Goal: Find specific fact: Find specific fact

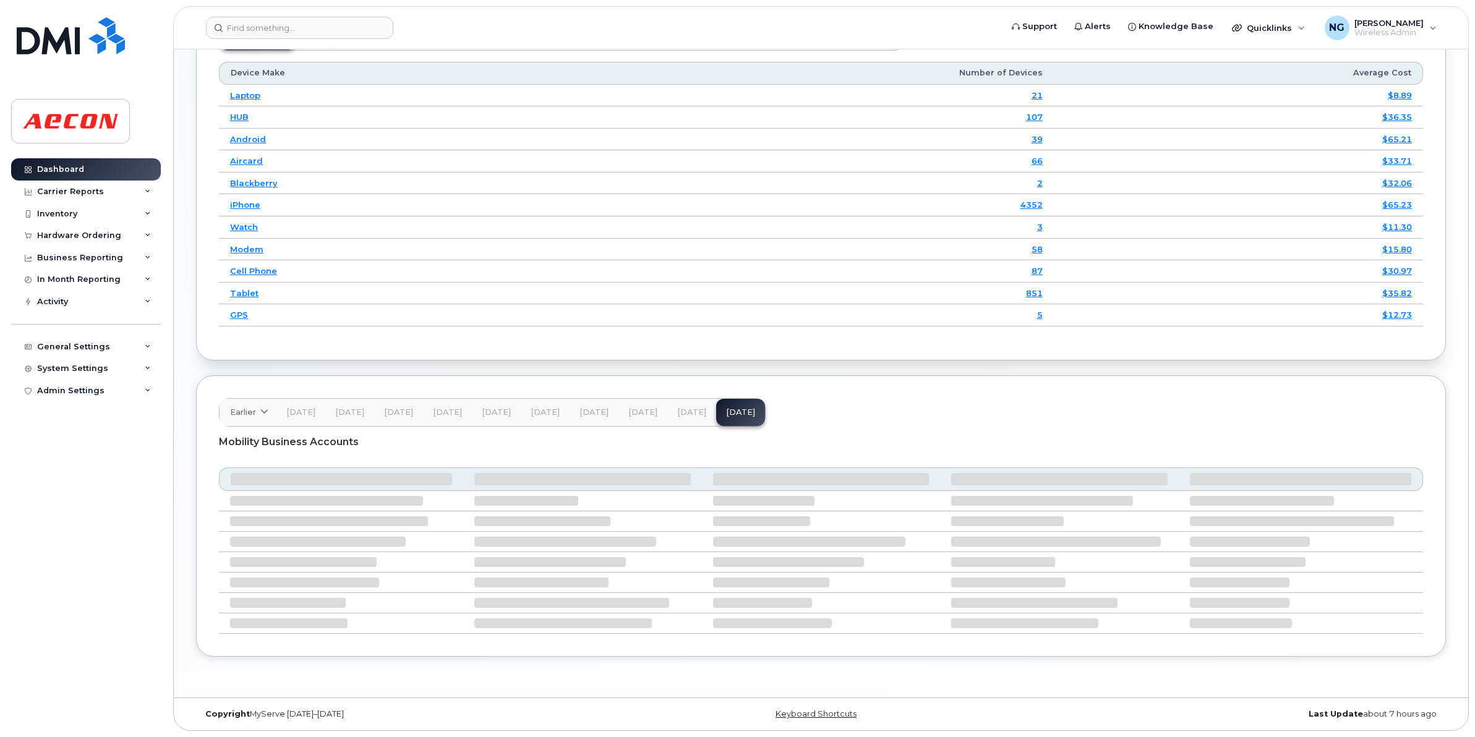
scroll to position [1541, 0]
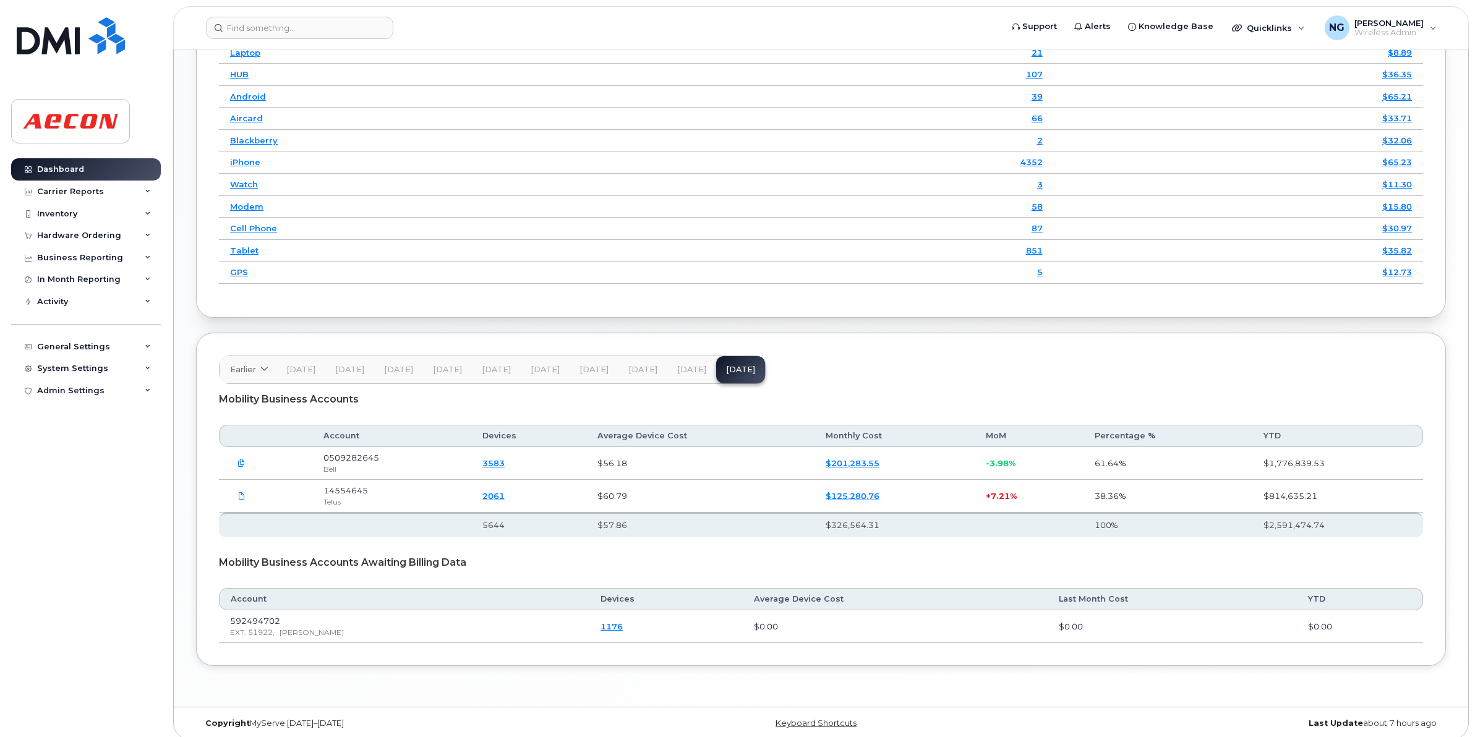
scroll to position [1593, 0]
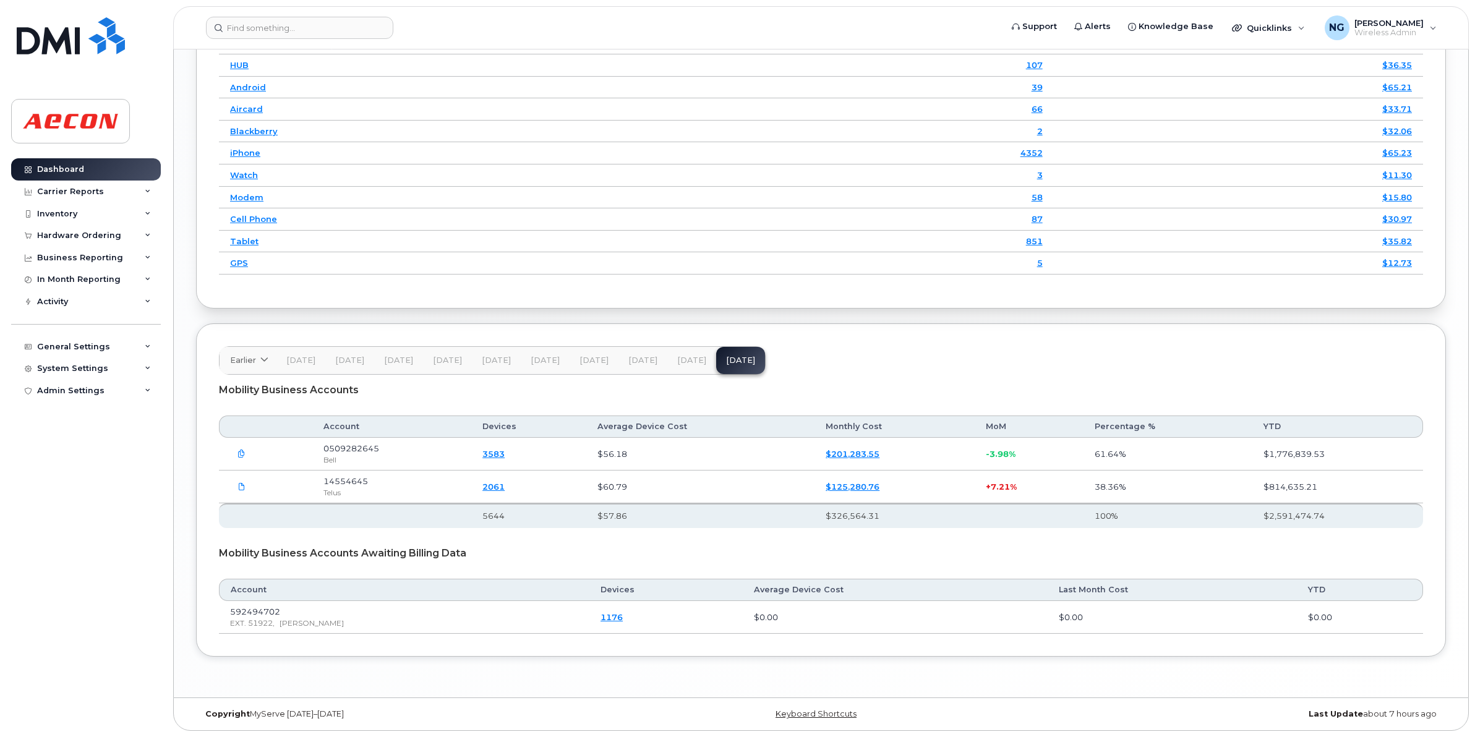
click at [677, 359] on span "[DATE]" at bounding box center [691, 361] width 29 height 10
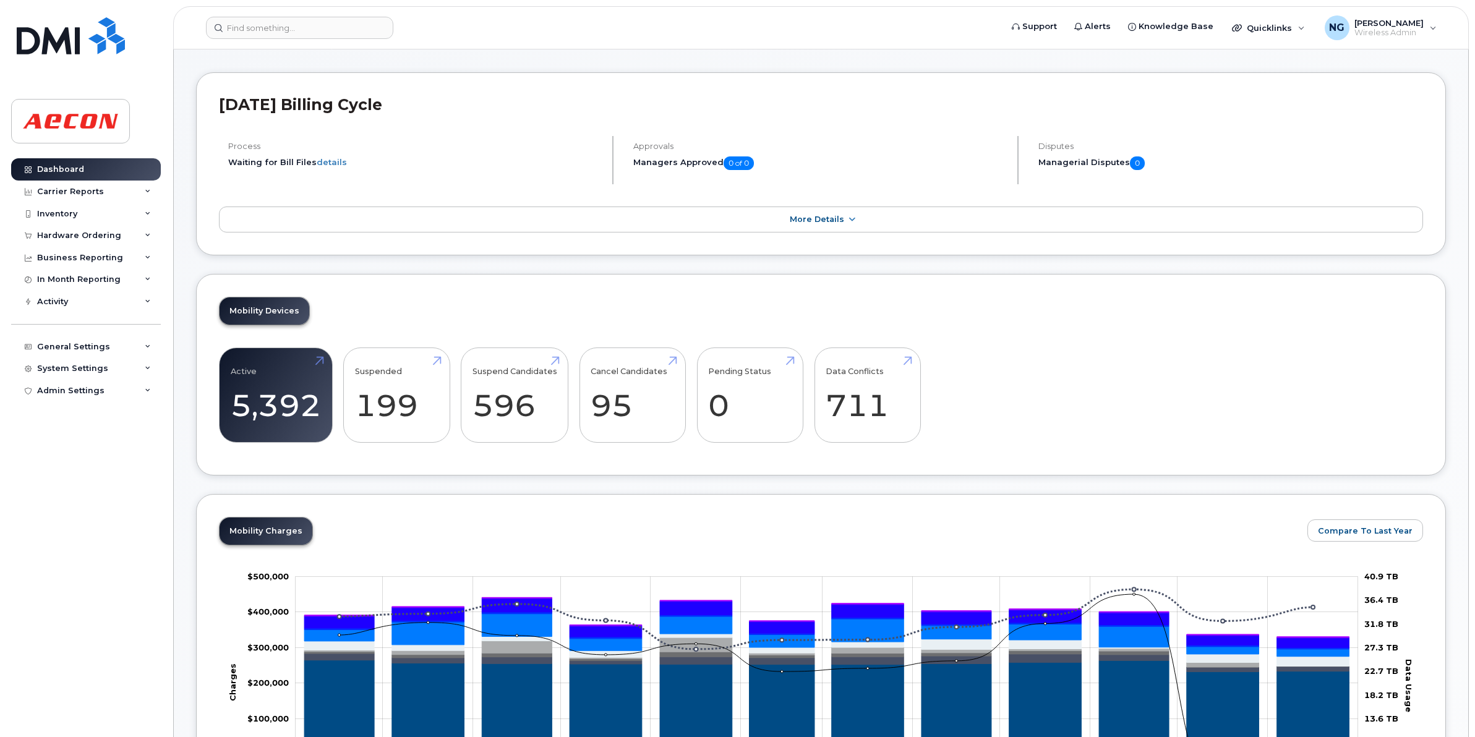
scroll to position [0, 0]
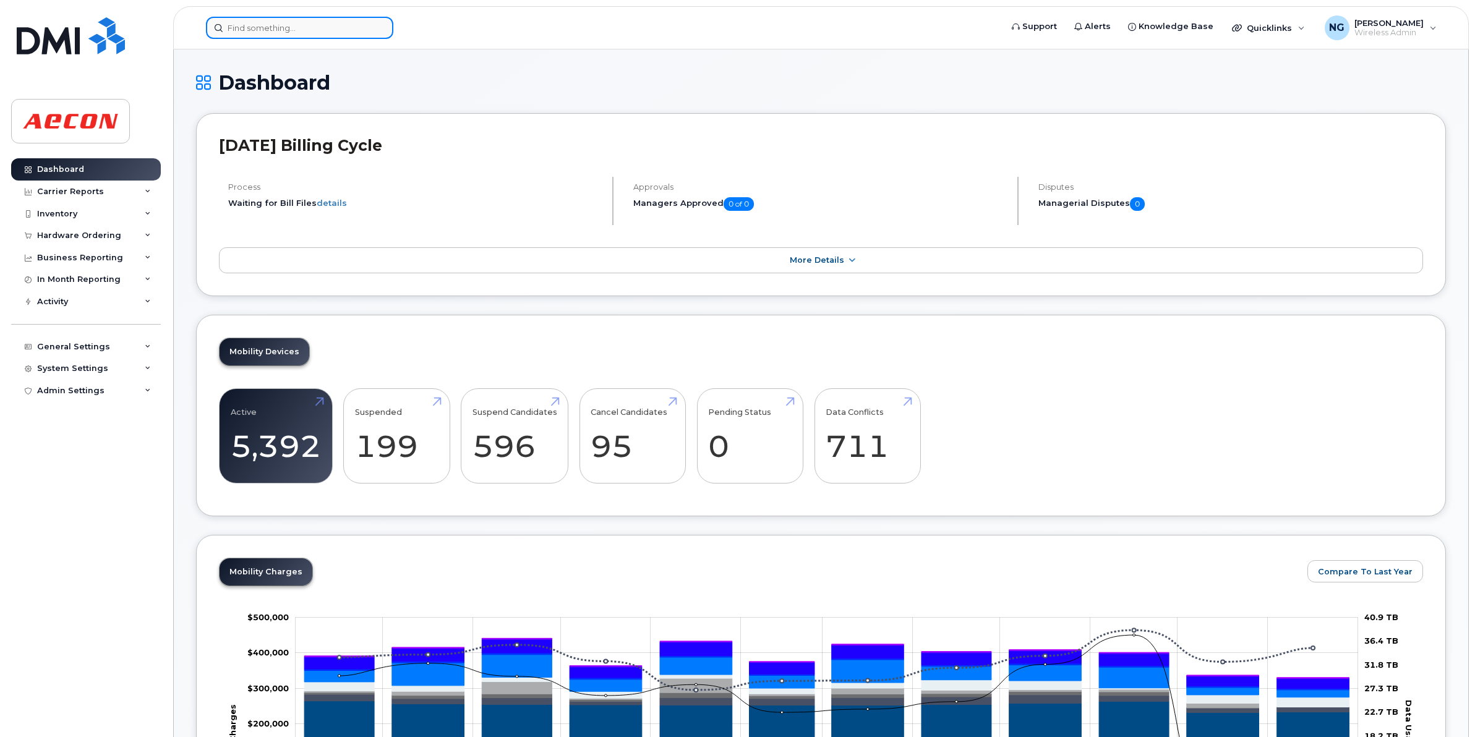
click at [314, 30] on input at bounding box center [299, 28] width 187 height 22
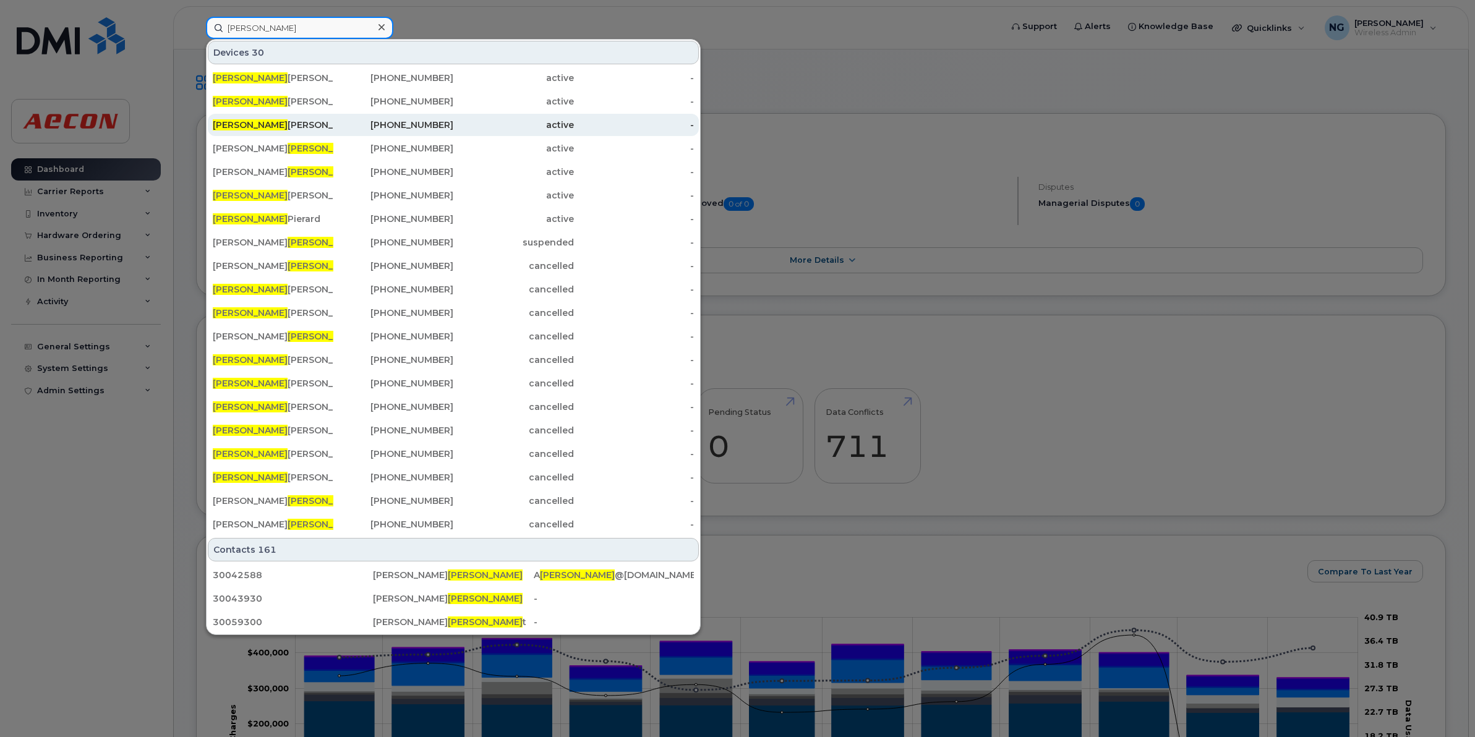
type input "bryan"
click at [260, 129] on div "Bryan Sereda" at bounding box center [273, 125] width 121 height 12
click at [263, 127] on div "Bryan Sereda" at bounding box center [273, 125] width 121 height 12
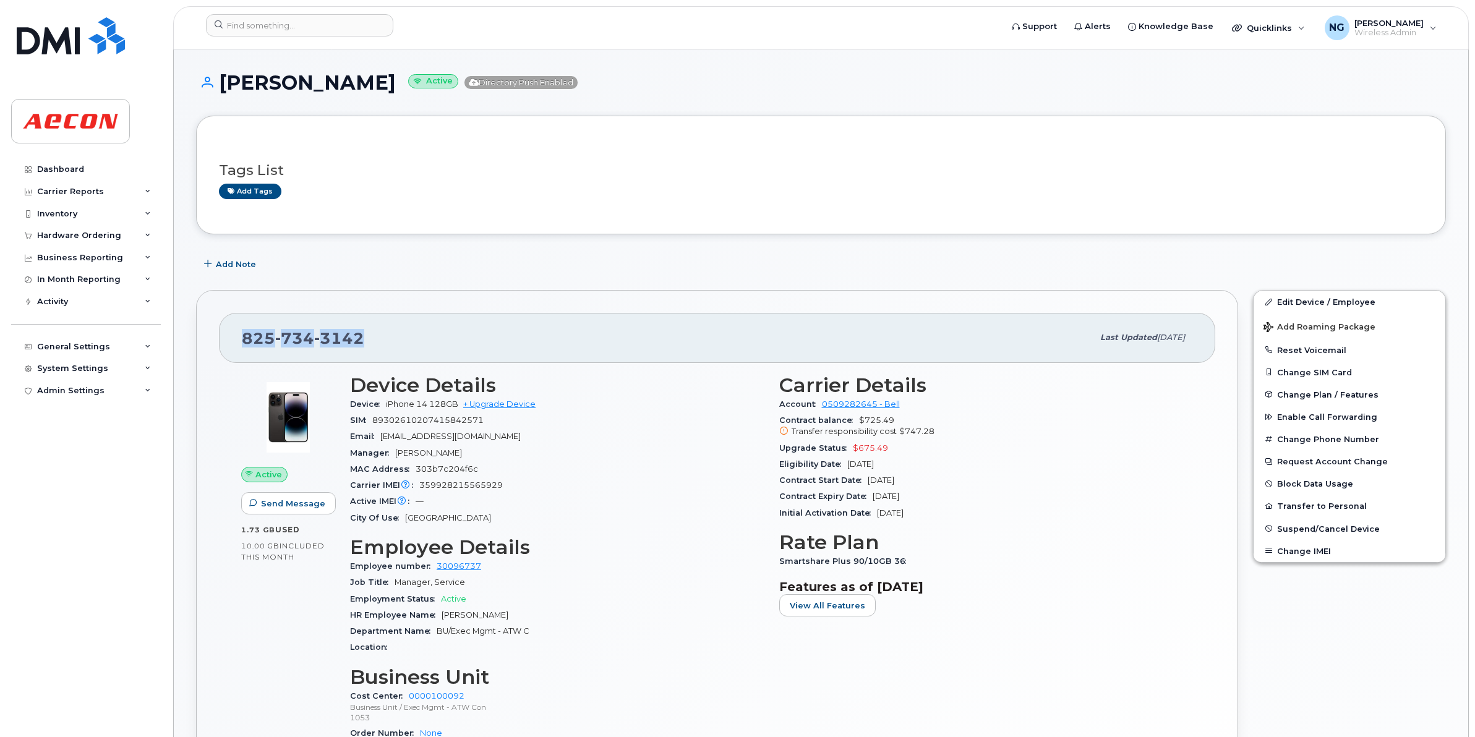
drag, startPoint x: 361, startPoint y: 336, endPoint x: 208, endPoint y: 331, distance: 152.2
click at [208, 331] on div "825 734 3142 Last updated Aug 20, 2025 Active Send Message 1.73 GB  used 10.00 …" at bounding box center [717, 589] width 1042 height 599
drag, startPoint x: 208, startPoint y: 331, endPoint x: 312, endPoint y: 329, distance: 103.9
copy span "825 734 3142"
click at [51, 170] on div "Dashboard" at bounding box center [60, 170] width 47 height 10
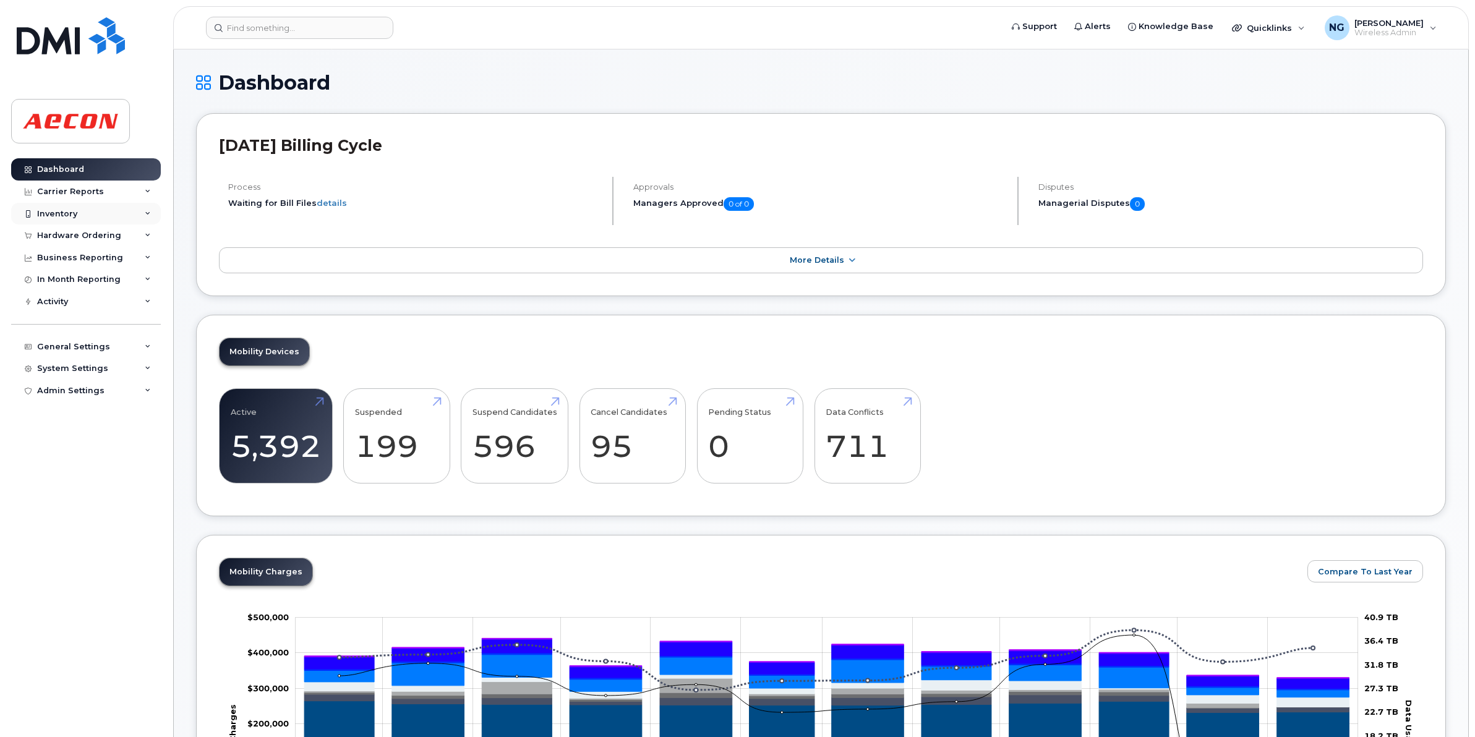
click at [27, 212] on icon at bounding box center [28, 214] width 7 height 7
click at [27, 214] on icon at bounding box center [28, 214] width 7 height 7
click at [69, 190] on div "Carrier Reports" at bounding box center [70, 192] width 67 height 10
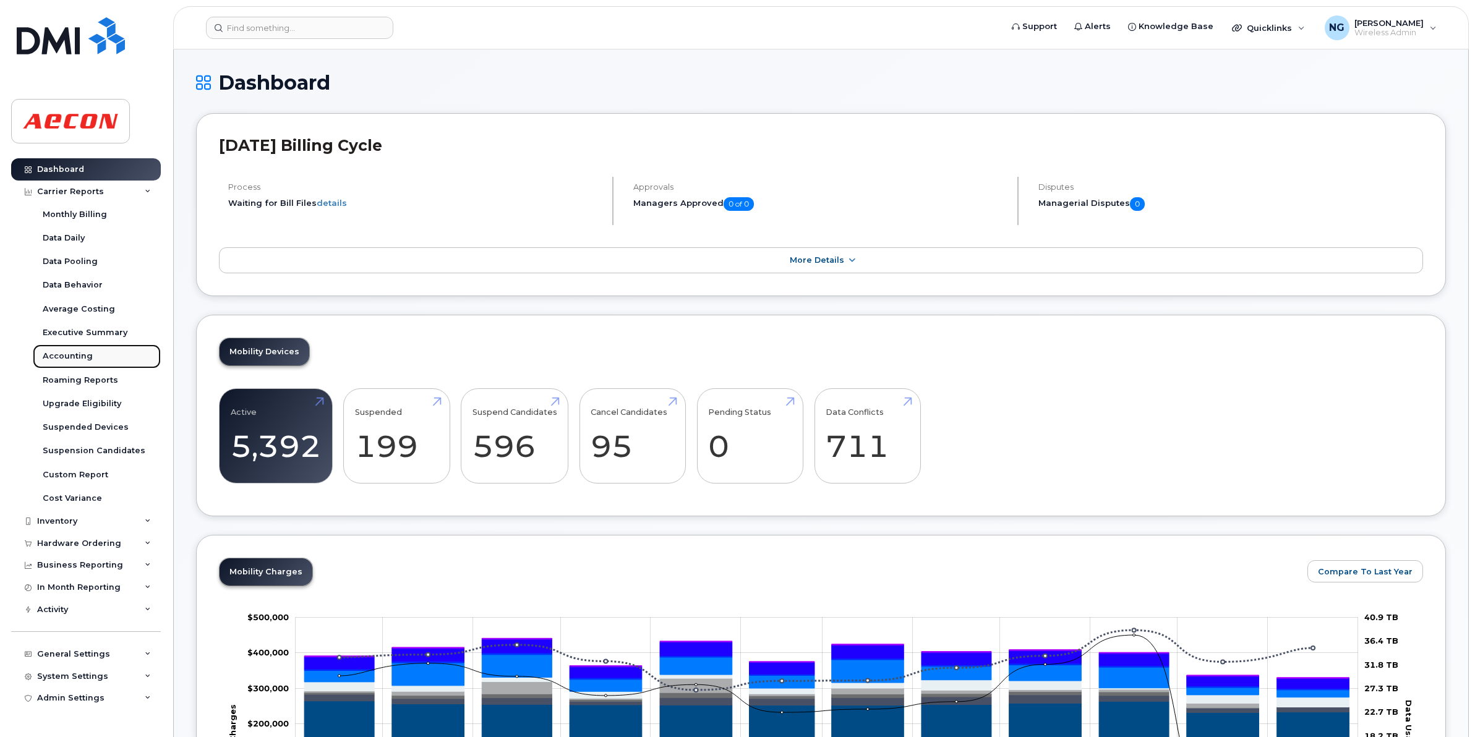
click at [66, 350] on link "Accounting" at bounding box center [97, 356] width 128 height 24
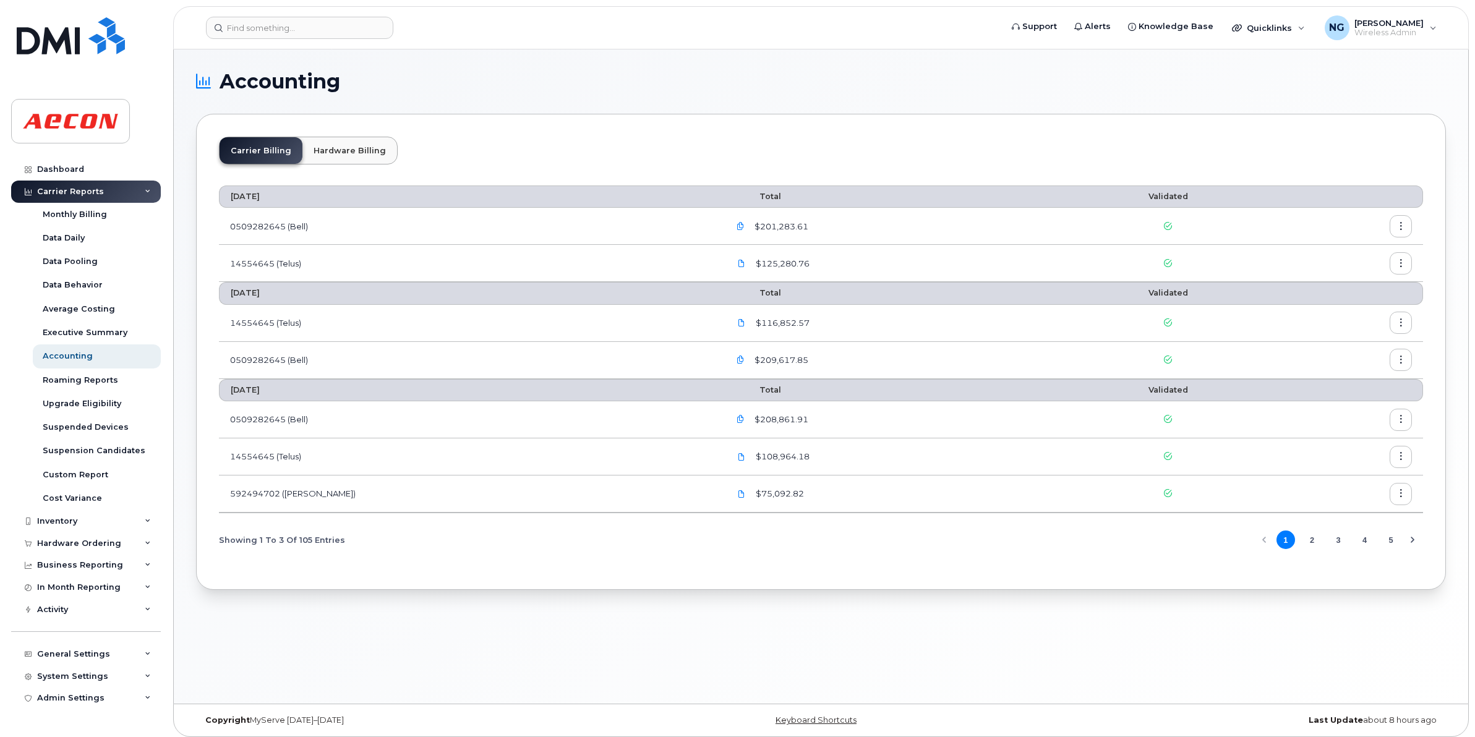
click at [526, 641] on div "Accounting Carrier Billing Hardware Billing August 2025 Total Validated 0509282…" at bounding box center [821, 376] width 1294 height 654
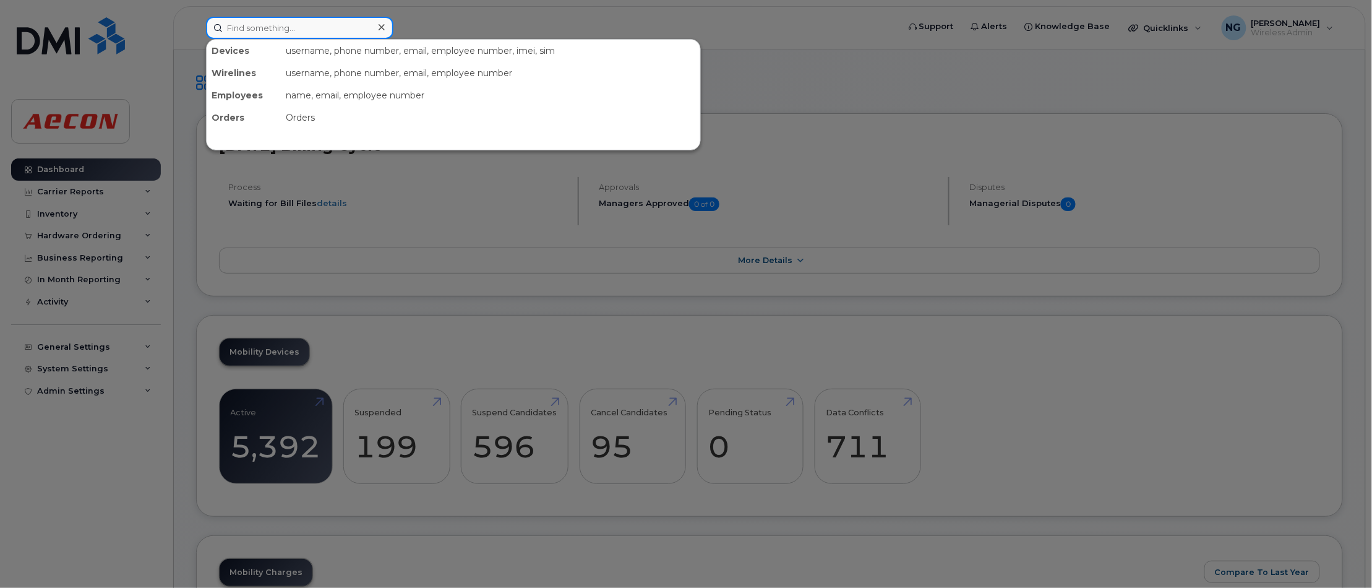
click at [296, 27] on input at bounding box center [299, 28] width 187 height 22
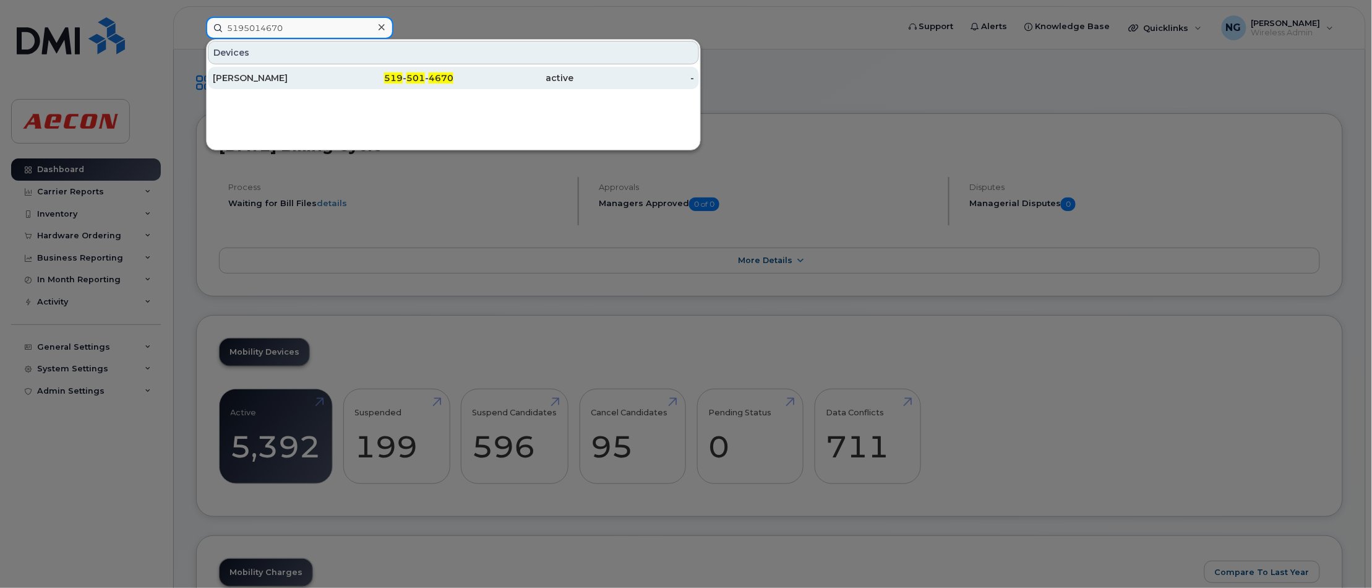
type input "5195014670"
click at [425, 74] on div "519 - 501 - 4670" at bounding box center [393, 78] width 121 height 12
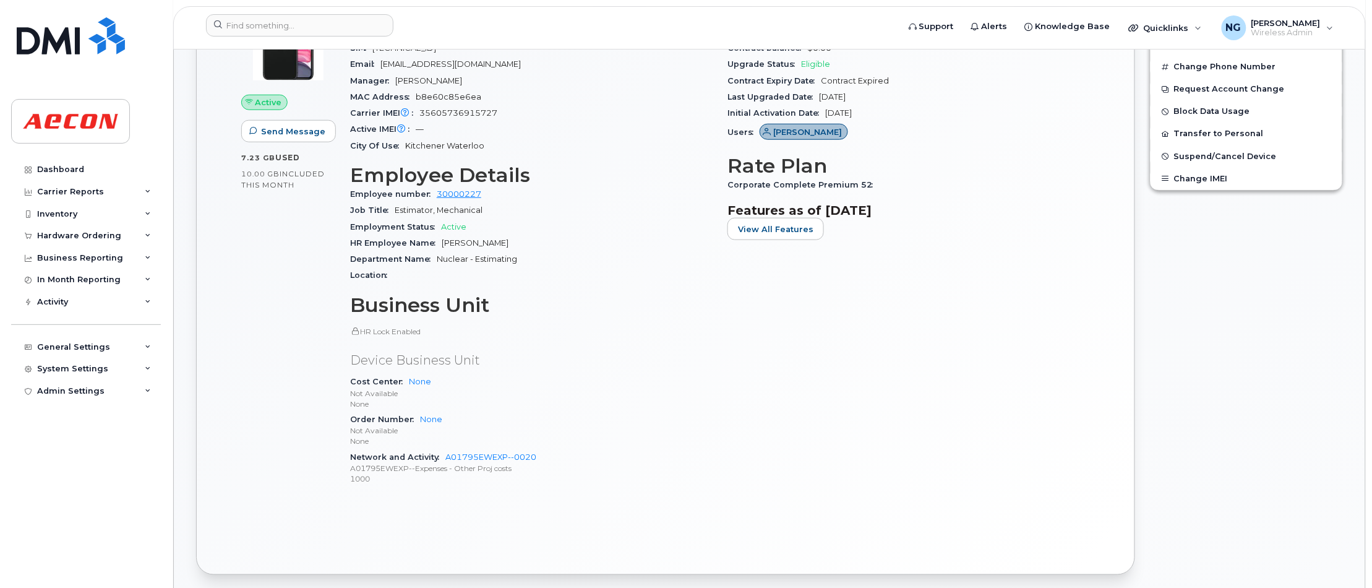
scroll to position [155, 0]
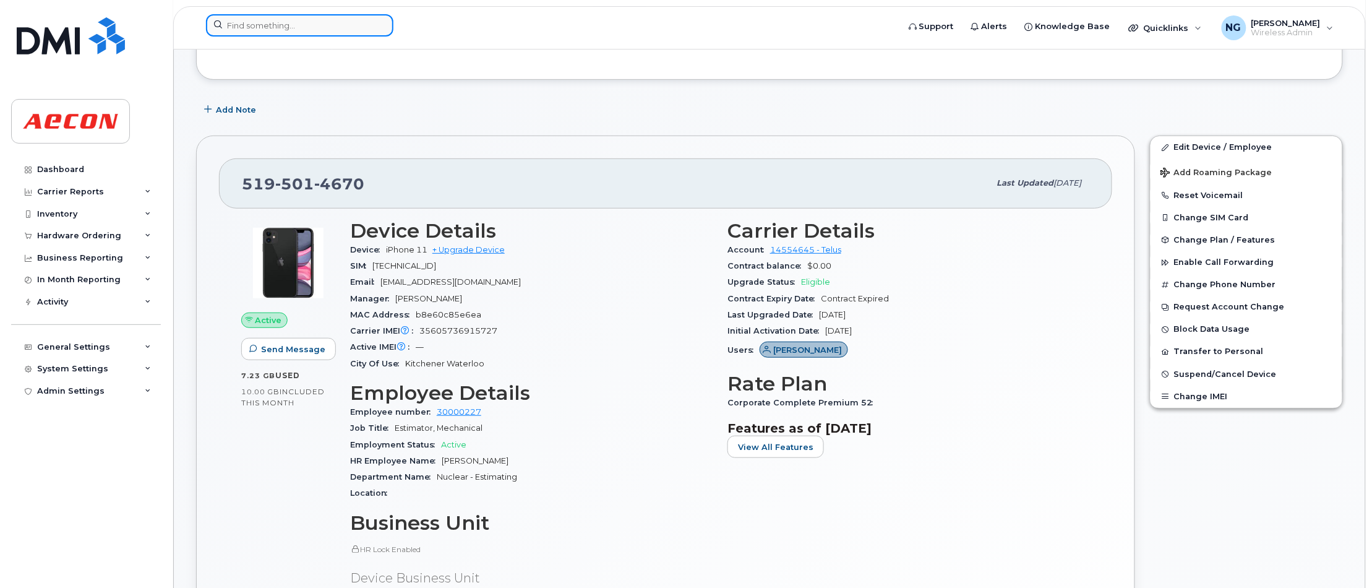
click at [270, 27] on input at bounding box center [299, 25] width 187 height 22
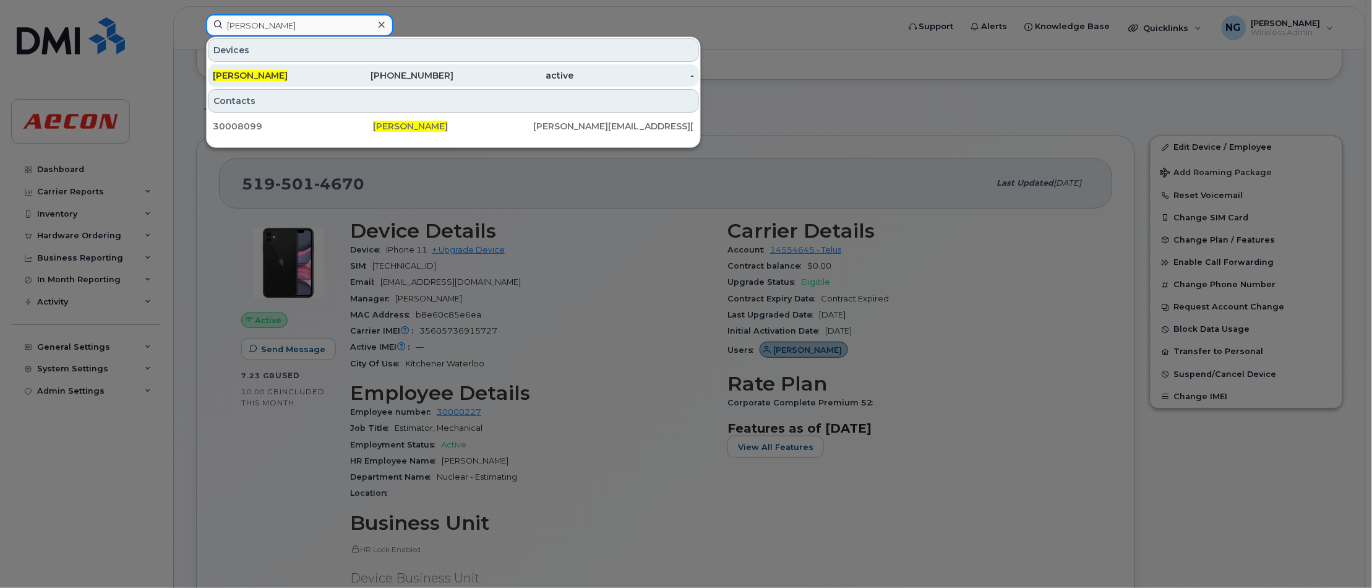
type input "harry olsen"
click at [419, 75] on div "289-356-5555" at bounding box center [393, 75] width 121 height 12
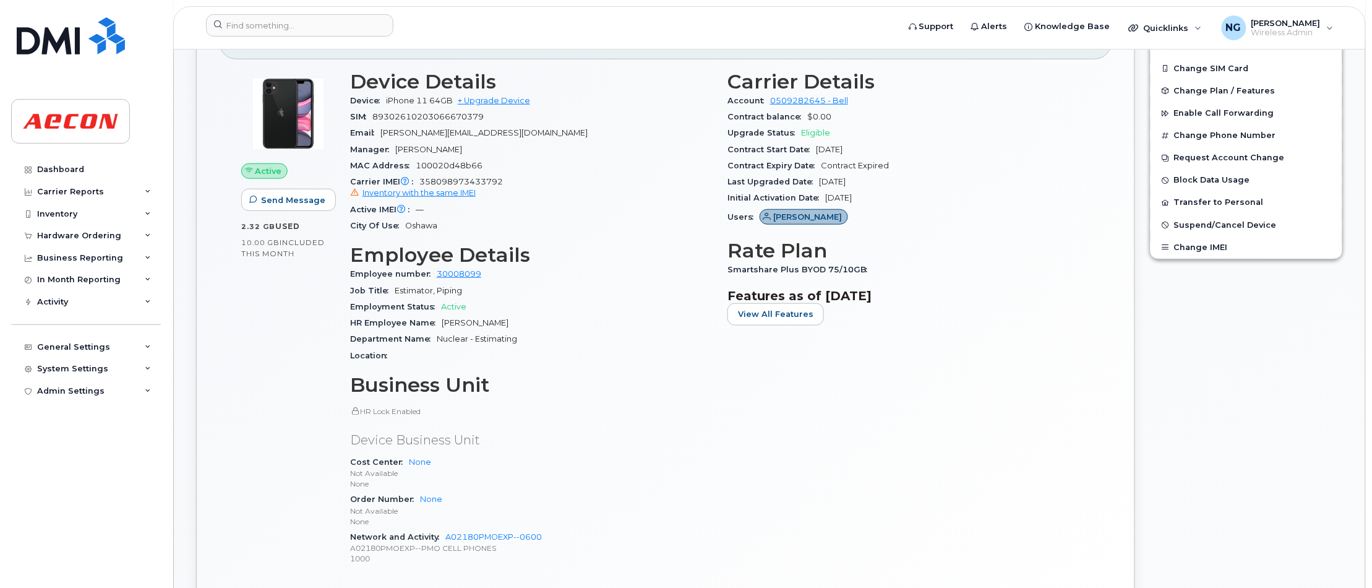
scroll to position [309, 0]
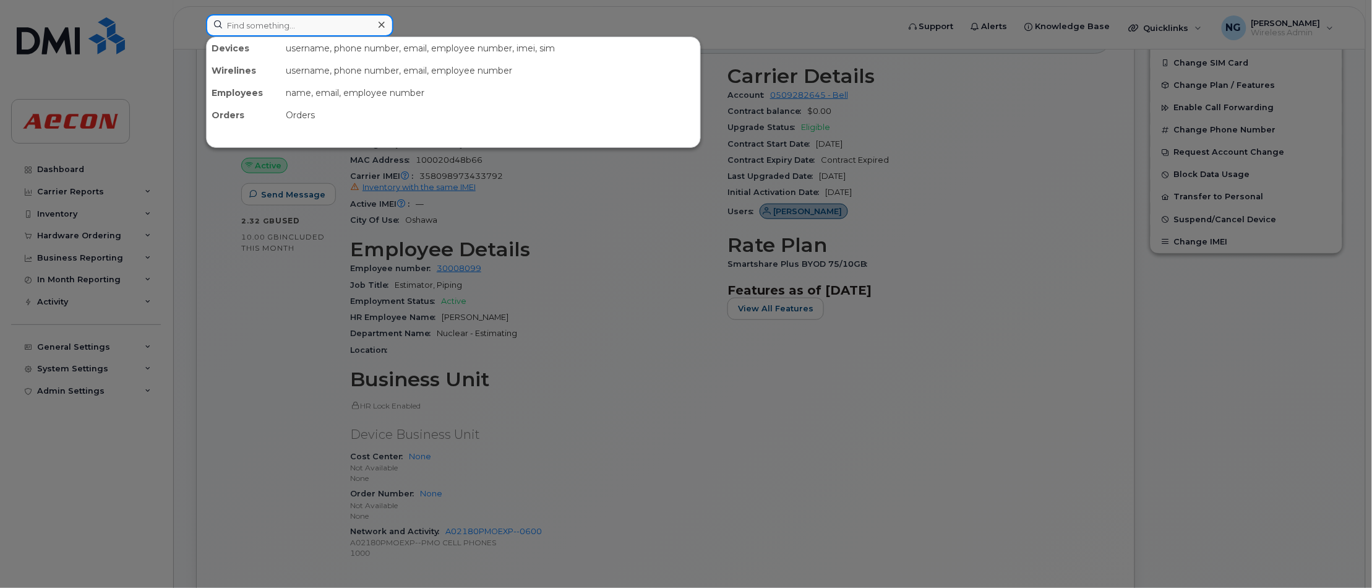
click at [281, 19] on input at bounding box center [299, 25] width 187 height 22
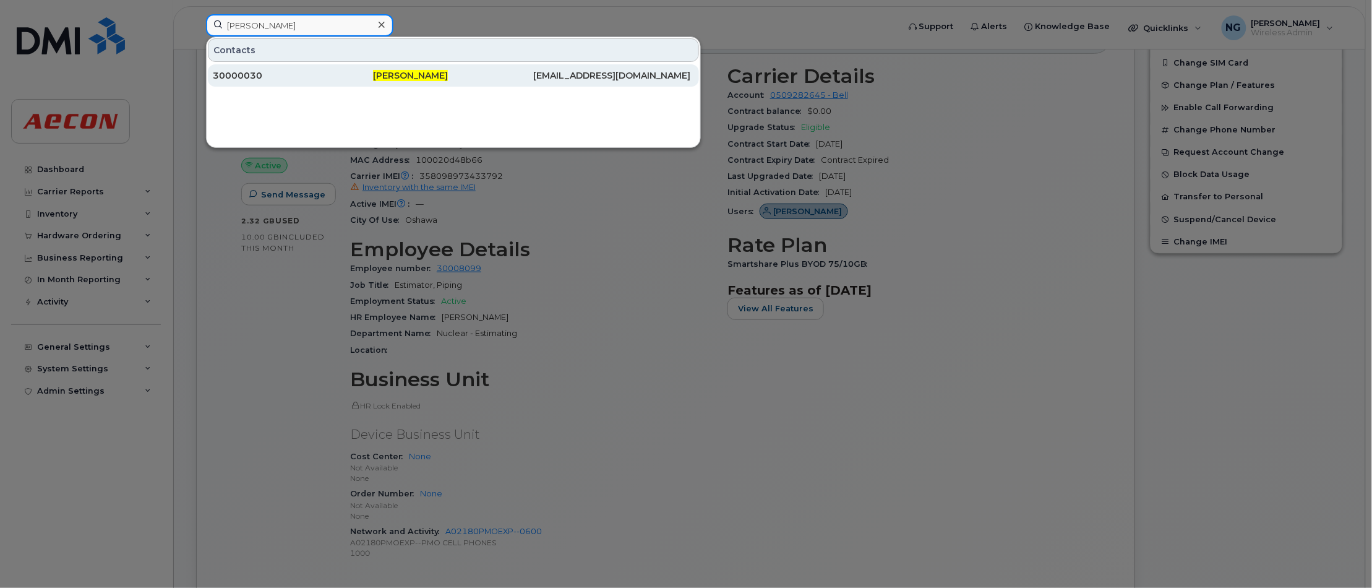
type input "tracy lavender"
click at [534, 69] on div "Tracy Lavender" at bounding box center [614, 75] width 160 height 22
click at [431, 75] on span "Tracy Lavender" at bounding box center [410, 75] width 75 height 11
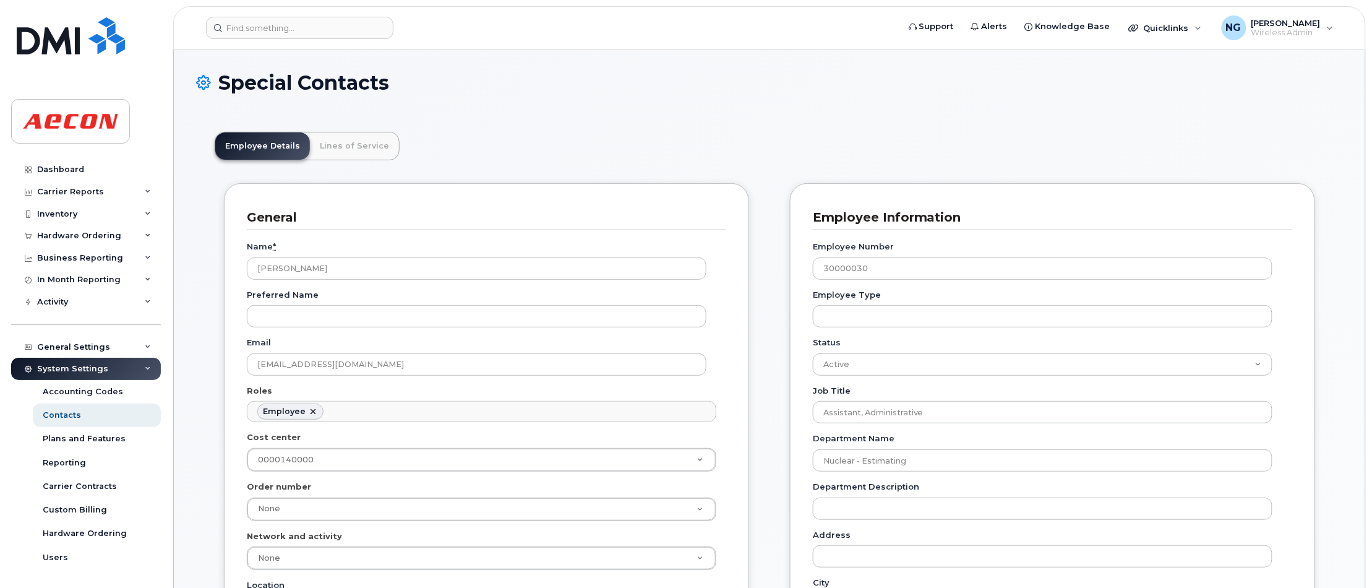
scroll to position [38, 0]
click at [360, 140] on link "Lines of Service" at bounding box center [354, 145] width 89 height 27
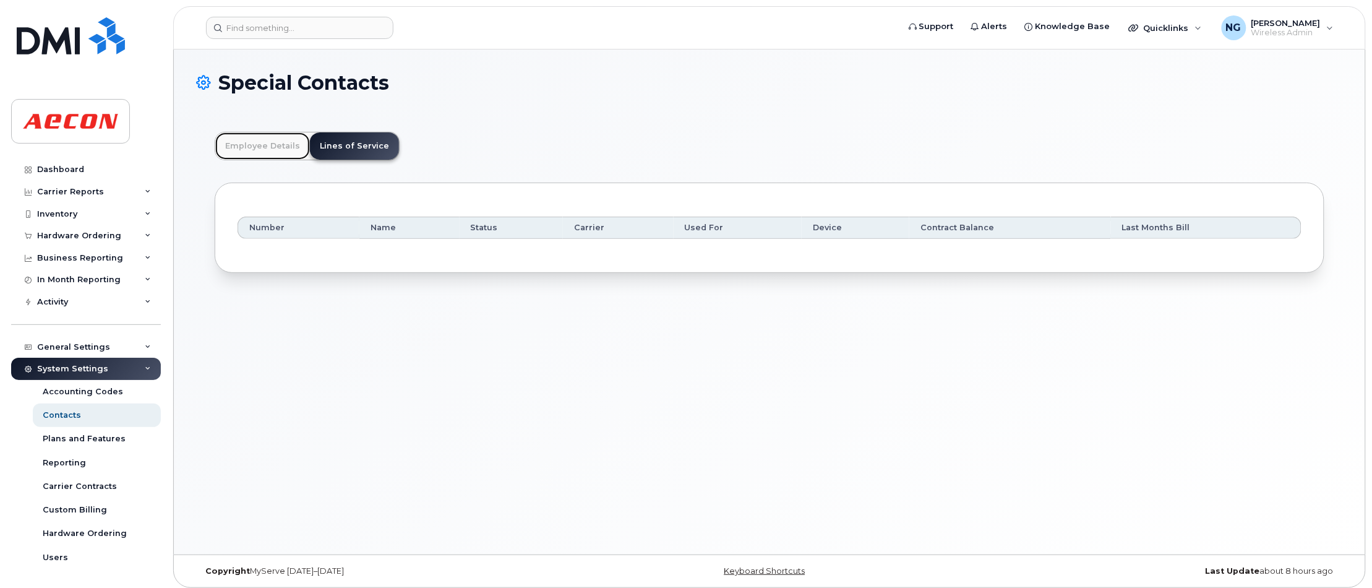
click at [276, 143] on link "Employee Details" at bounding box center [262, 145] width 95 height 27
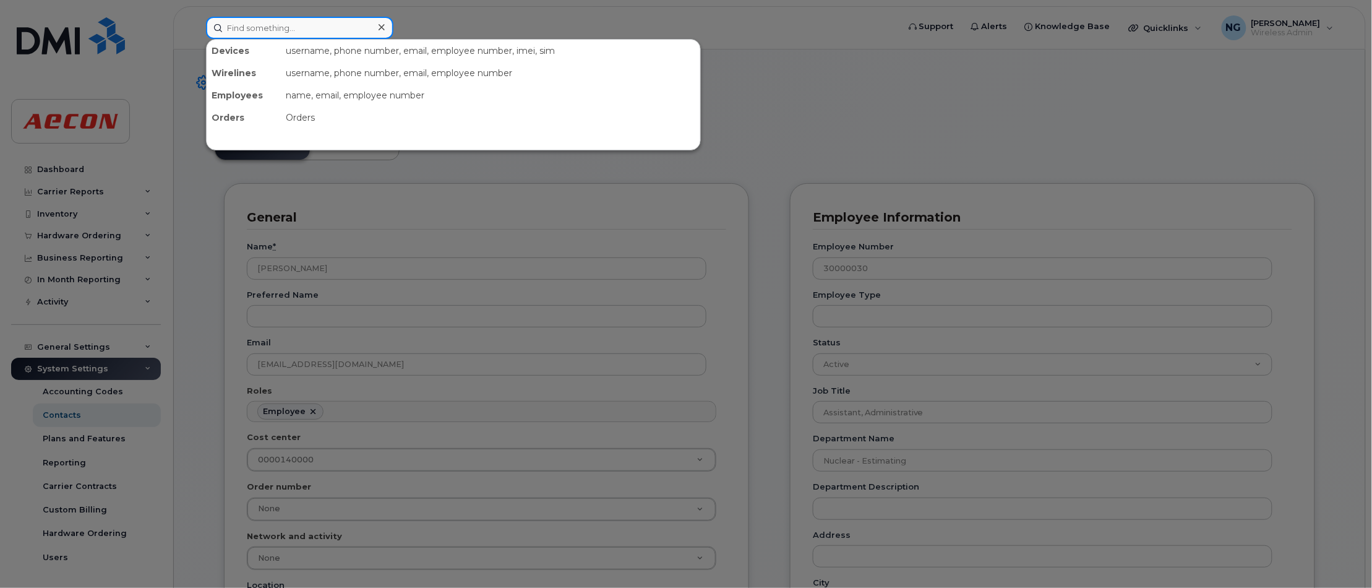
click at [300, 32] on input at bounding box center [299, 28] width 187 height 22
click at [842, 90] on div at bounding box center [686, 294] width 1372 height 588
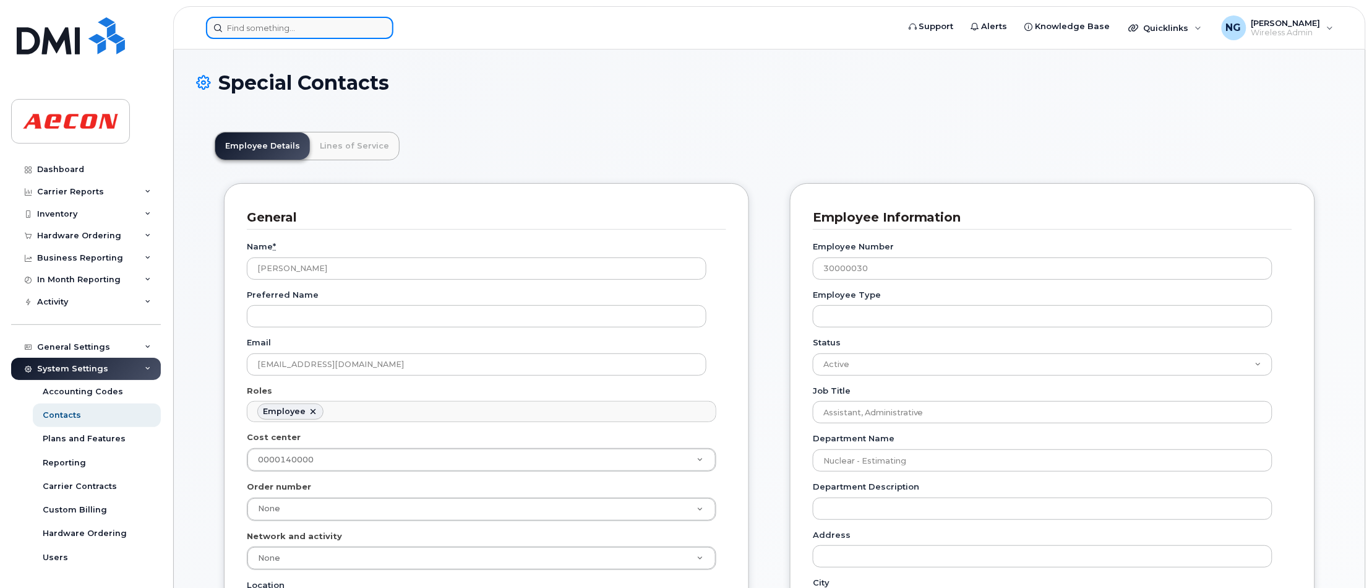
click at [300, 28] on input at bounding box center [299, 28] width 187 height 22
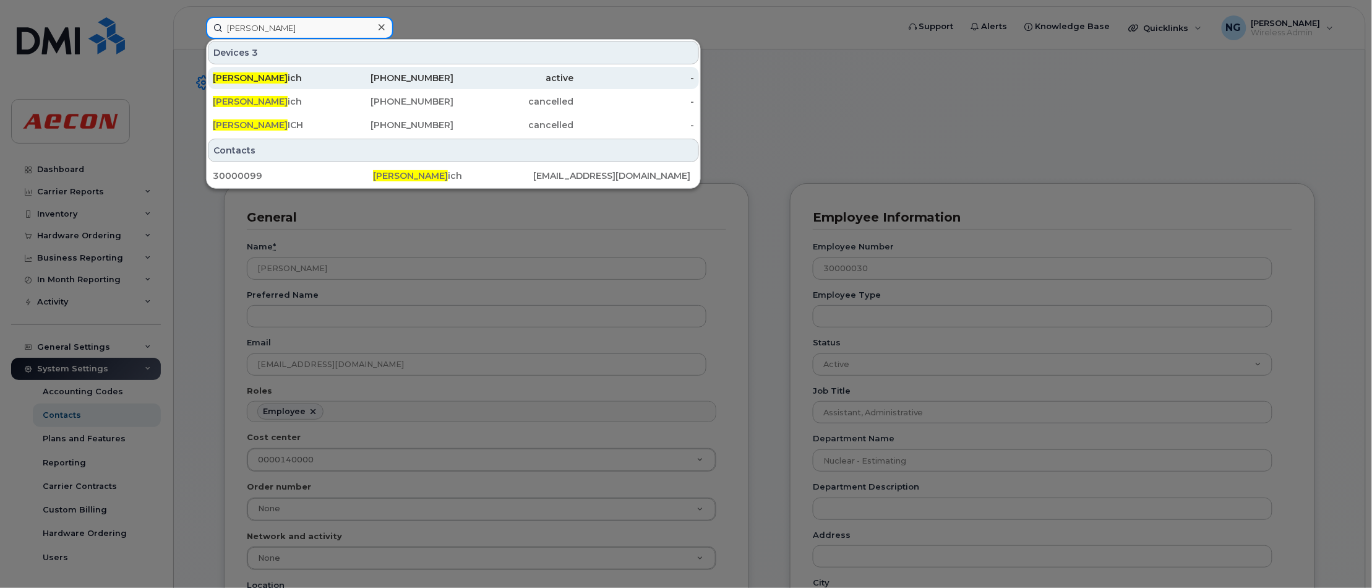
type input "jason strin"
click at [413, 76] on div "519-588-6655" at bounding box center [393, 78] width 121 height 12
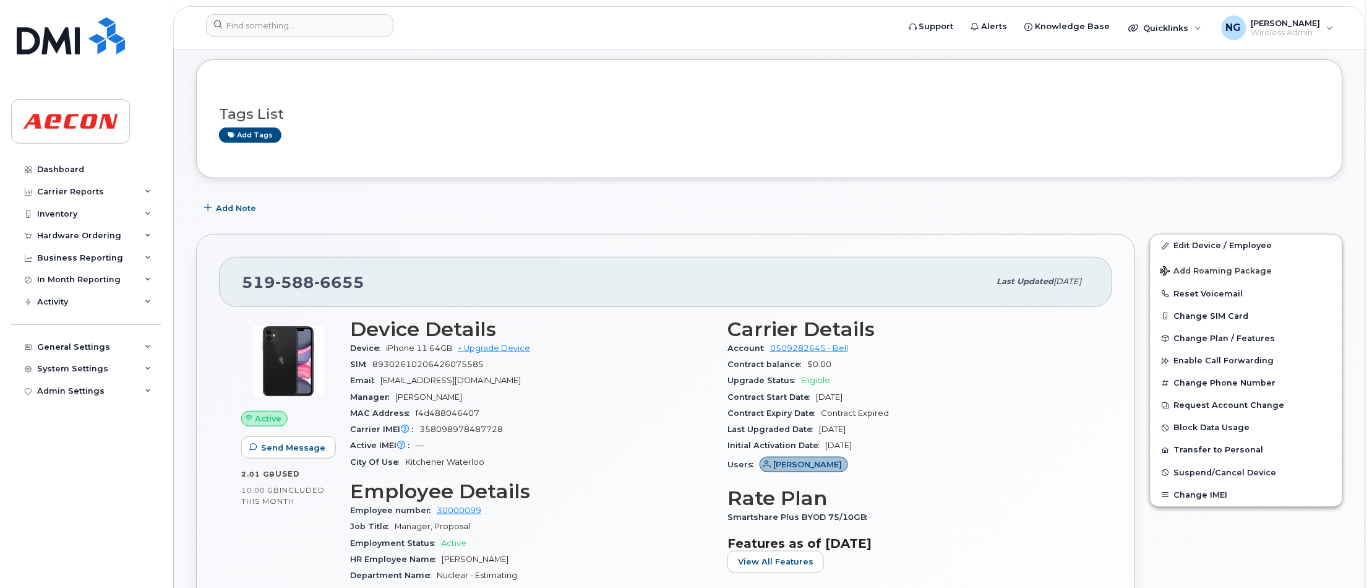
scroll to position [155, 0]
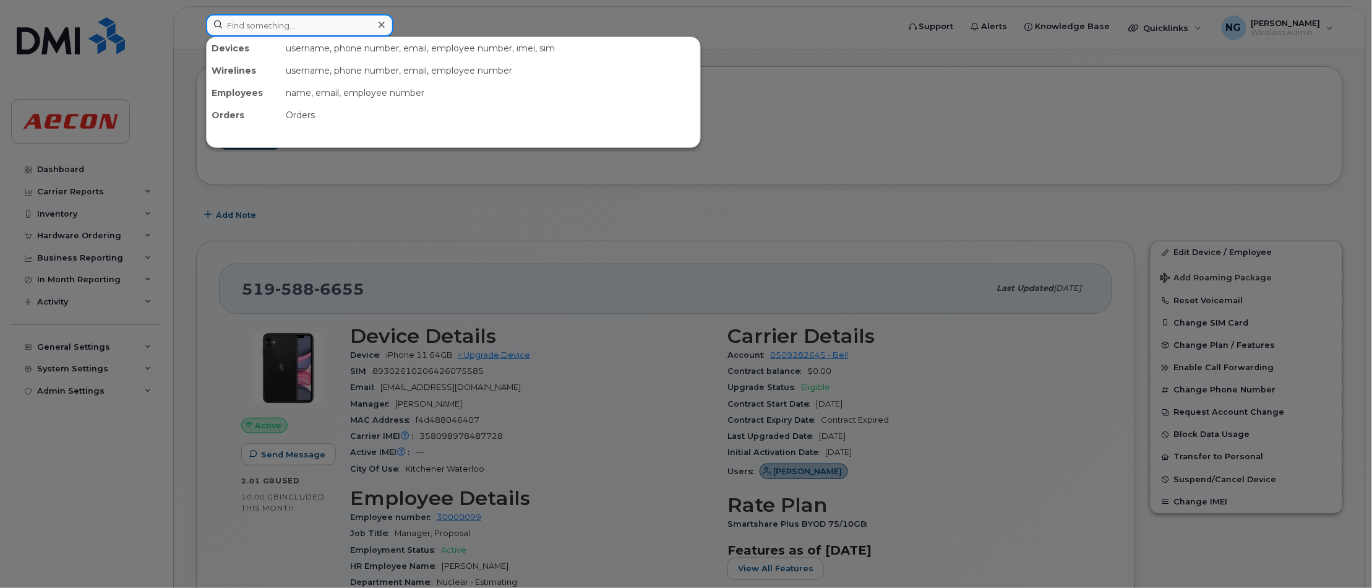
click at [313, 27] on input at bounding box center [299, 25] width 187 height 22
click at [273, 23] on input at bounding box center [299, 25] width 187 height 22
paste input "416-574-6151"
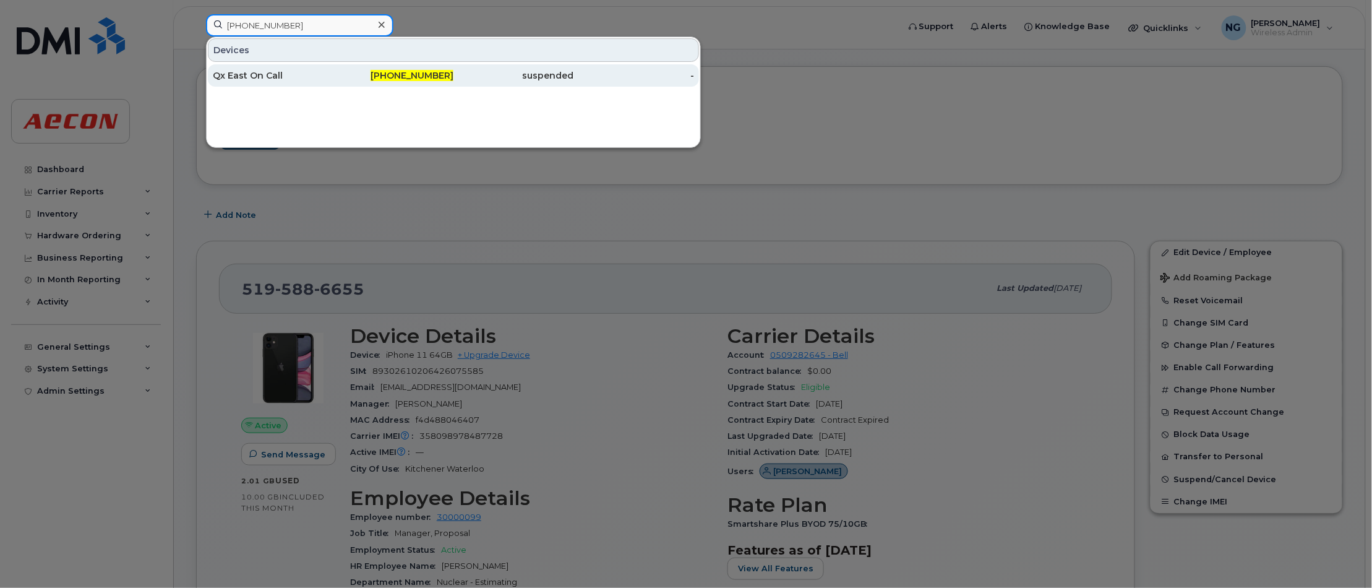
type input "416-574-6151"
click at [427, 72] on span "416-574-6151" at bounding box center [411, 75] width 83 height 11
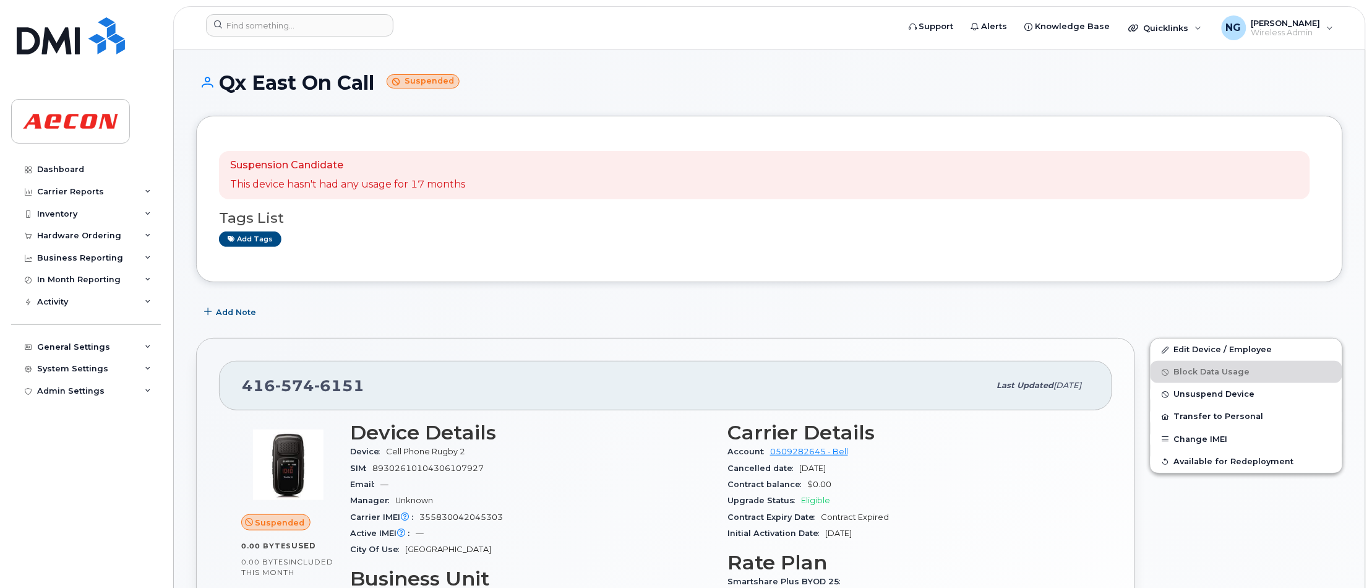
click at [362, 380] on span "6151" at bounding box center [339, 385] width 50 height 19
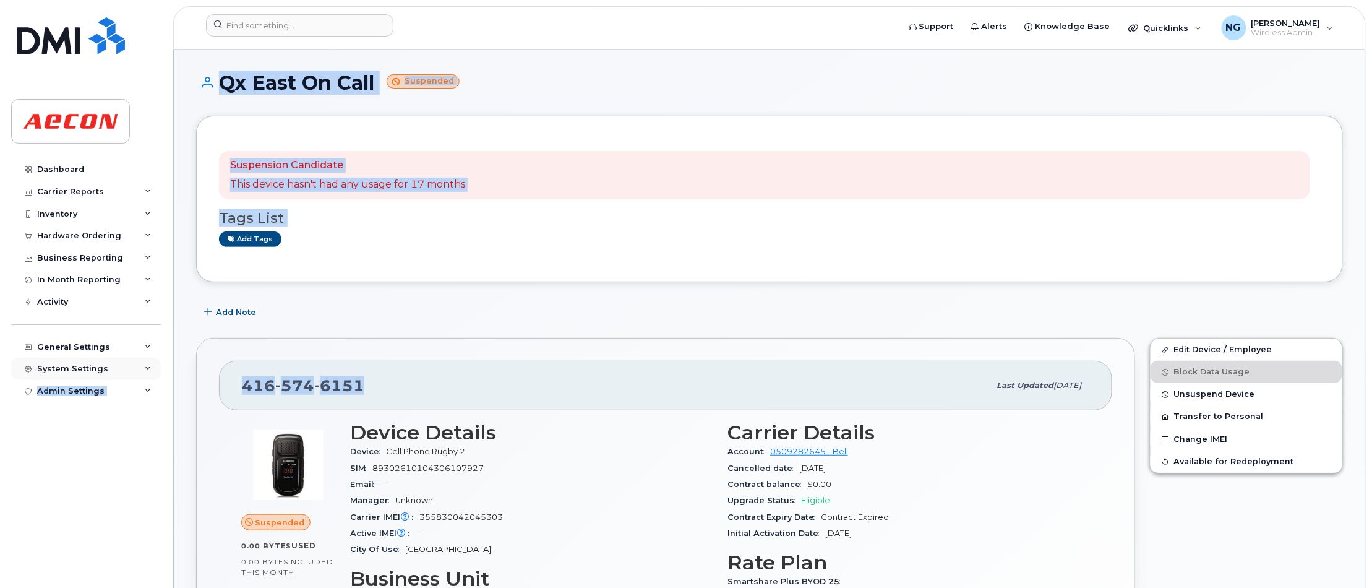
drag, startPoint x: 362, startPoint y: 385, endPoint x: 126, endPoint y: 365, distance: 237.1
drag, startPoint x: 126, startPoint y: 365, endPoint x: 362, endPoint y: 387, distance: 237.8
click at [362, 387] on div "[PHONE_NUMBER]" at bounding box center [616, 385] width 748 height 26
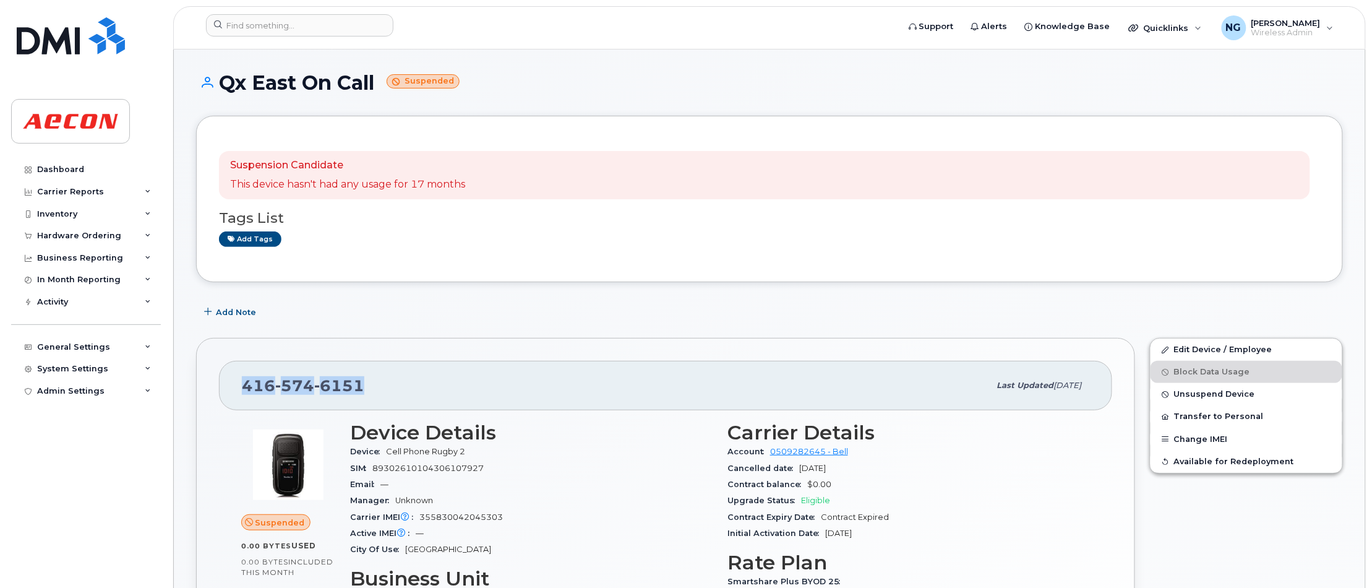
drag, startPoint x: 361, startPoint y: 383, endPoint x: 239, endPoint y: 385, distance: 121.2
click at [239, 385] on div "[PHONE_NUMBER] Last updated [DATE]" at bounding box center [665, 385] width 893 height 49
drag, startPoint x: 239, startPoint y: 384, endPoint x: 280, endPoint y: 383, distance: 40.2
copy span "[PHONE_NUMBER]"
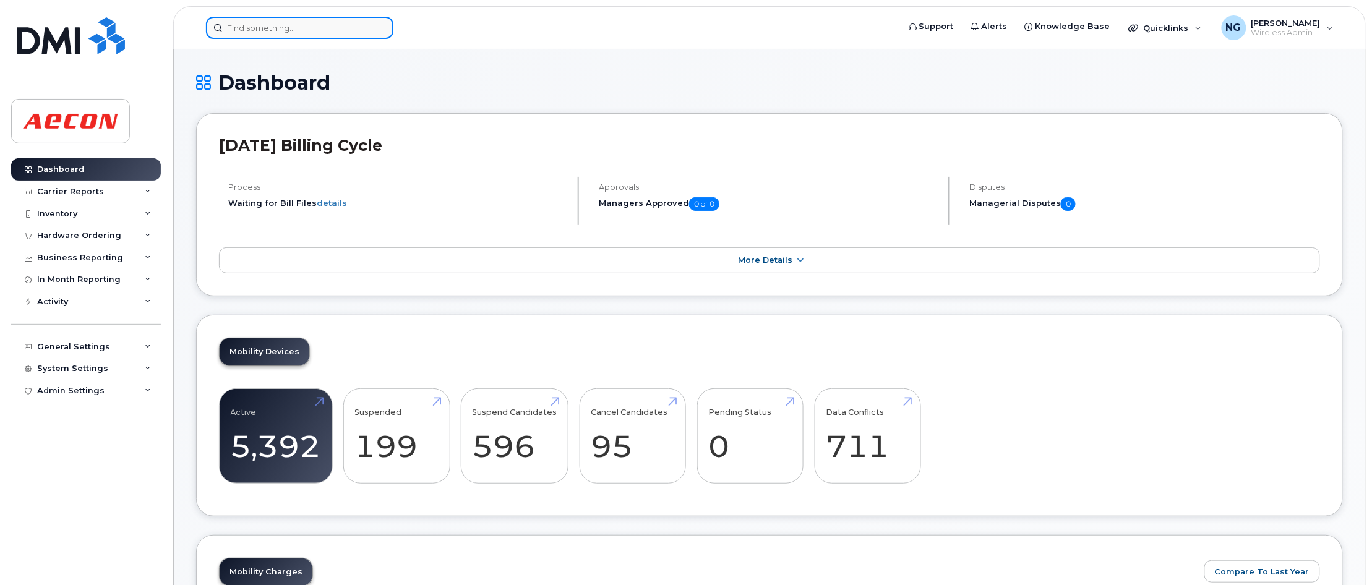
click at [270, 29] on input at bounding box center [299, 28] width 187 height 22
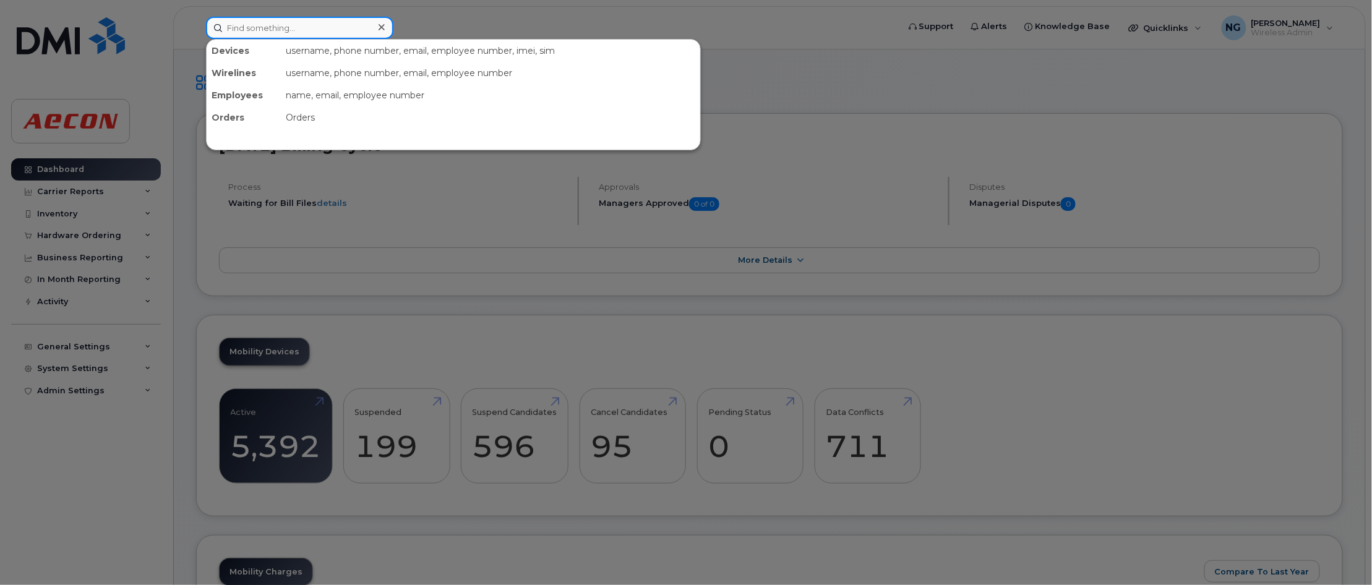
paste input "4165746151"
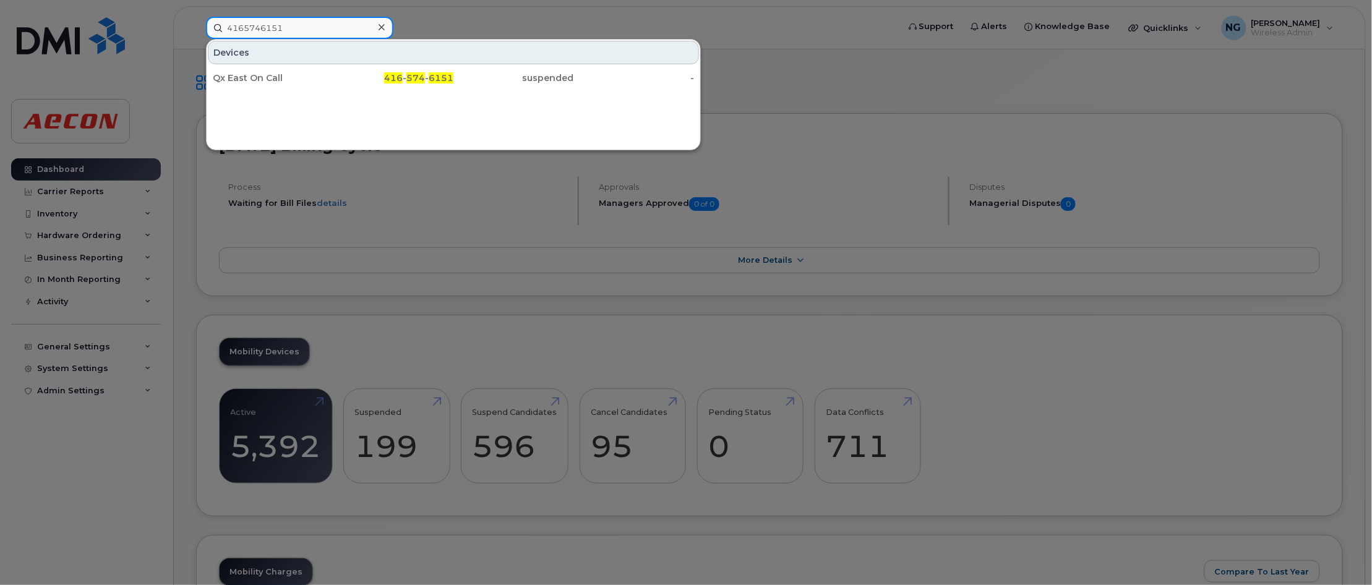
type input "4165746151"
drag, startPoint x: 799, startPoint y: 288, endPoint x: 366, endPoint y: 116, distance: 465.8
click at [714, 236] on div at bounding box center [686, 292] width 1372 height 585
click at [283, 34] on input "4165746151" at bounding box center [299, 28] width 187 height 22
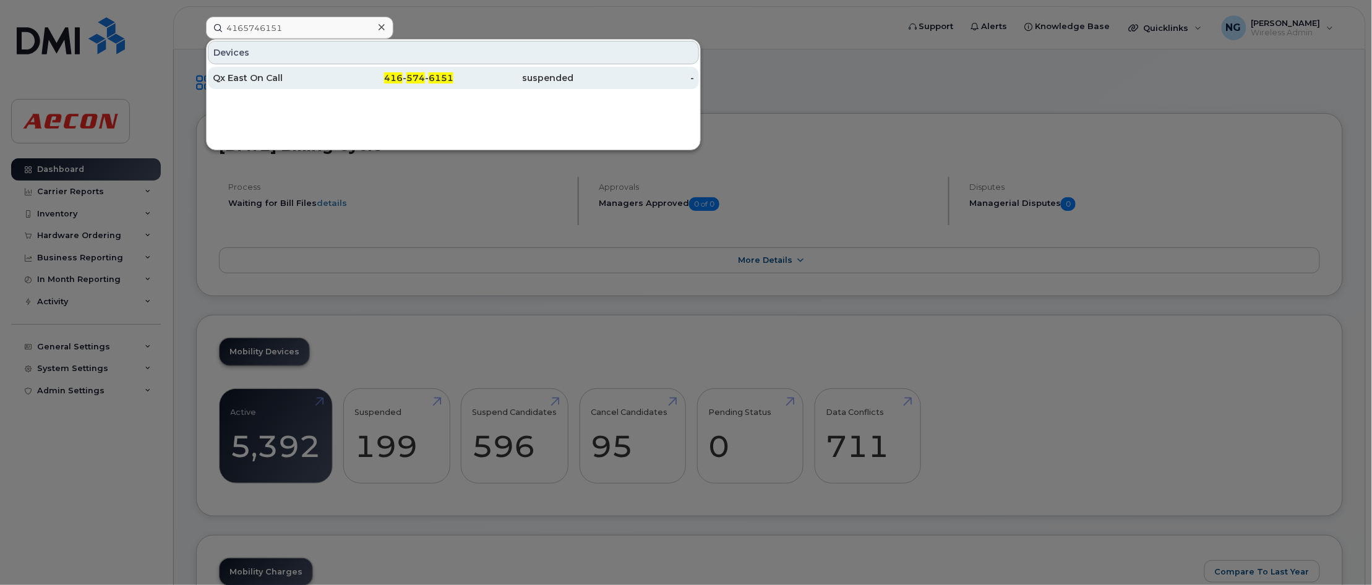
click at [424, 77] on span "574" at bounding box center [415, 77] width 19 height 11
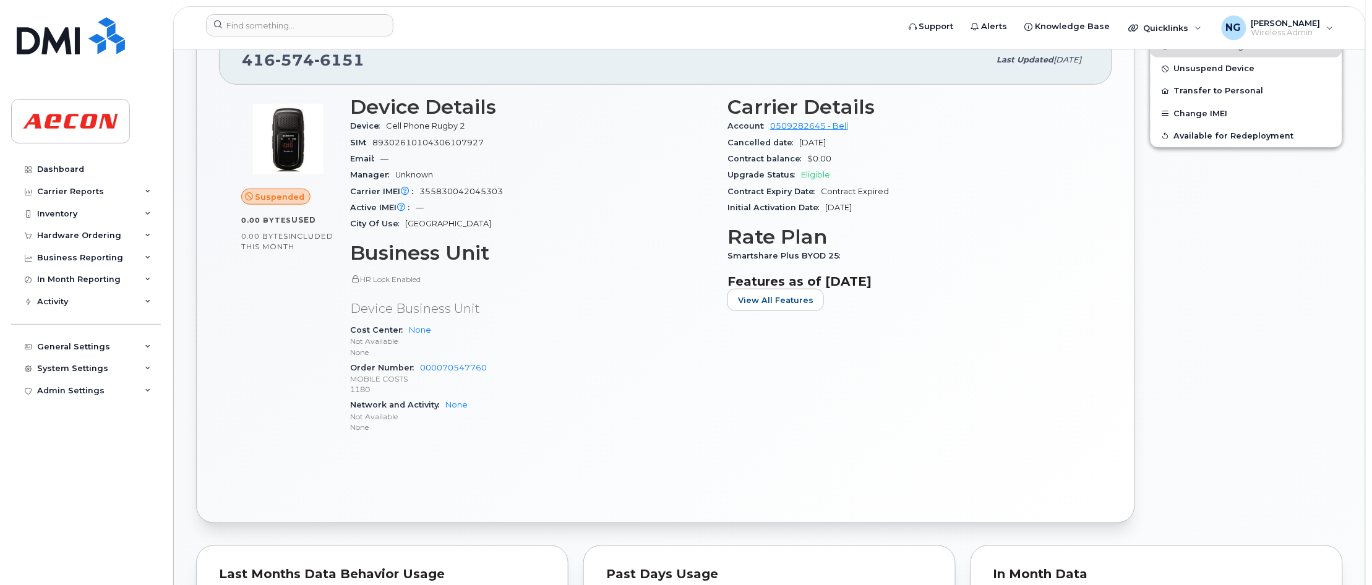
scroll to position [155, 0]
